Goal: Information Seeking & Learning: Learn about a topic

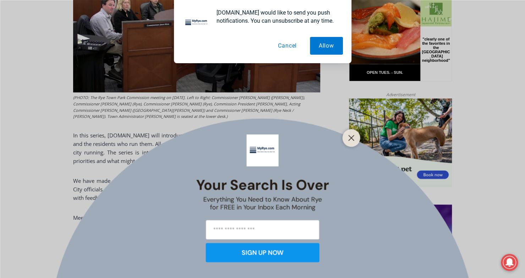
scroll to position [377, 0]
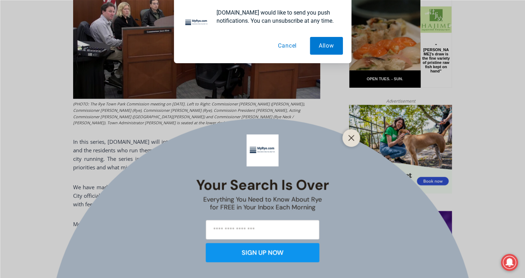
click at [223, 229] on input "email" at bounding box center [263, 230] width 114 height 20
type input "**********"
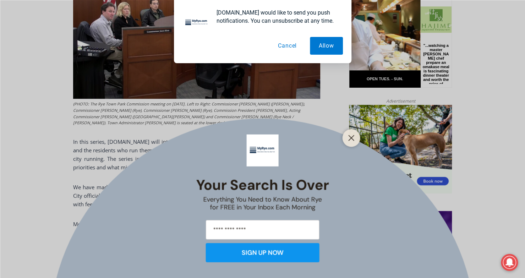
click at [252, 253] on div "SIGN UP NOW" at bounding box center [263, 252] width 42 height 6
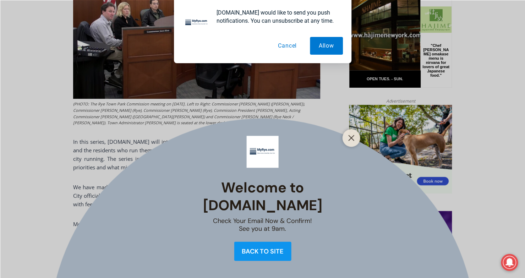
click at [350, 136] on line "Close" at bounding box center [351, 137] width 5 height 5
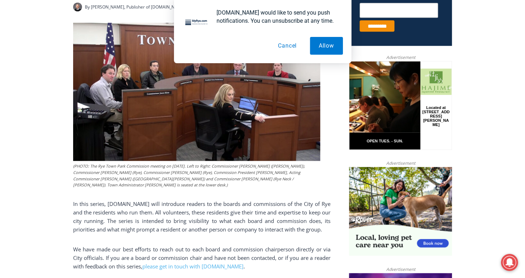
scroll to position [312, 0]
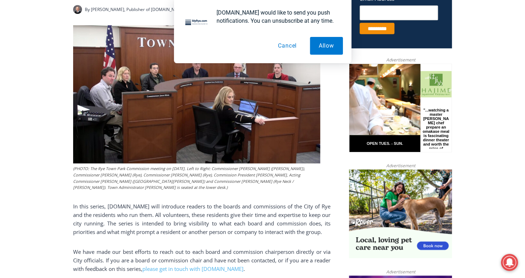
click at [328, 45] on button "Allow" at bounding box center [326, 46] width 33 height 18
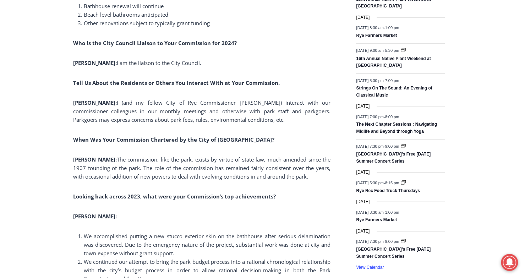
scroll to position [986, 0]
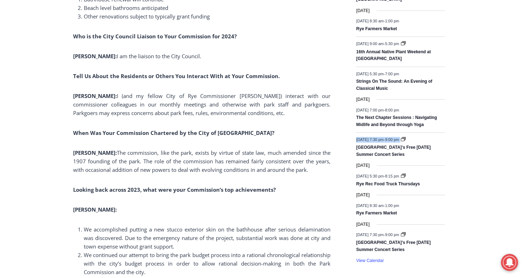
drag, startPoint x: 525, startPoint y: 123, endPoint x: 523, endPoint y: 139, distance: 16.1
click at [523, 139] on div "Home > Government > City of Rye > Boards & Commissions > Meet the Boards & Comm…" at bounding box center [262, 260] width 525 height 2113
drag, startPoint x: 523, startPoint y: 139, endPoint x: 493, endPoint y: 85, distance: 61.5
click at [493, 85] on div "Home > Government > City of Rye > Boards & Commissions > Meet the Boards & Comm…" at bounding box center [262, 260] width 525 height 2113
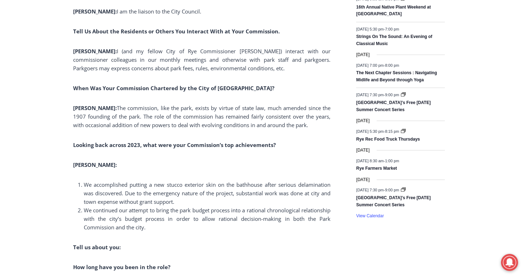
scroll to position [1033, 0]
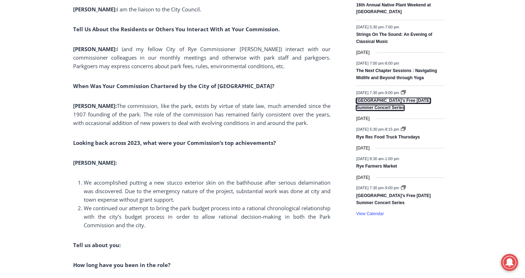
click at [371, 103] on link "Rye Town Park’s Free Tuesday Summer Concert Series" at bounding box center [393, 104] width 75 height 12
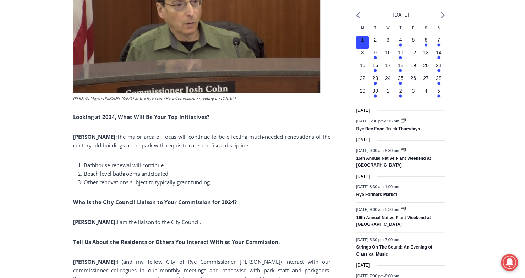
scroll to position [818, 0]
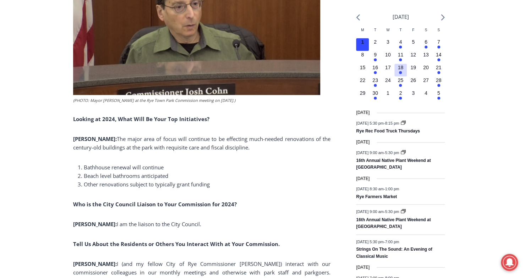
click at [400, 73] on em "Has events" at bounding box center [400, 72] width 3 height 3
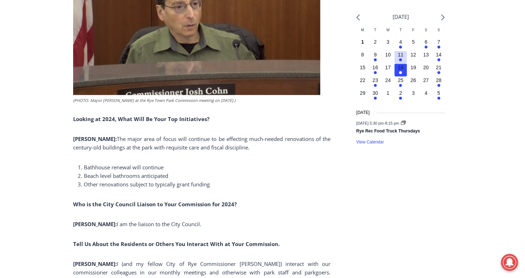
click at [399, 59] on h3 "1 event, 11" at bounding box center [401, 54] width 6 height 7
click at [362, 142] on link "View Calendar" at bounding box center [370, 142] width 28 height 5
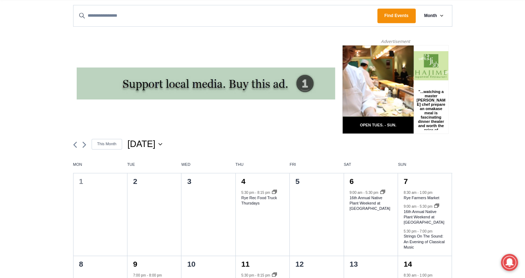
scroll to position [191, 0]
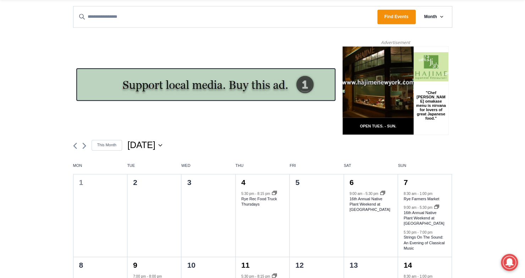
click at [252, 85] on img at bounding box center [206, 85] width 259 height 32
